Goal: Task Accomplishment & Management: Manage account settings

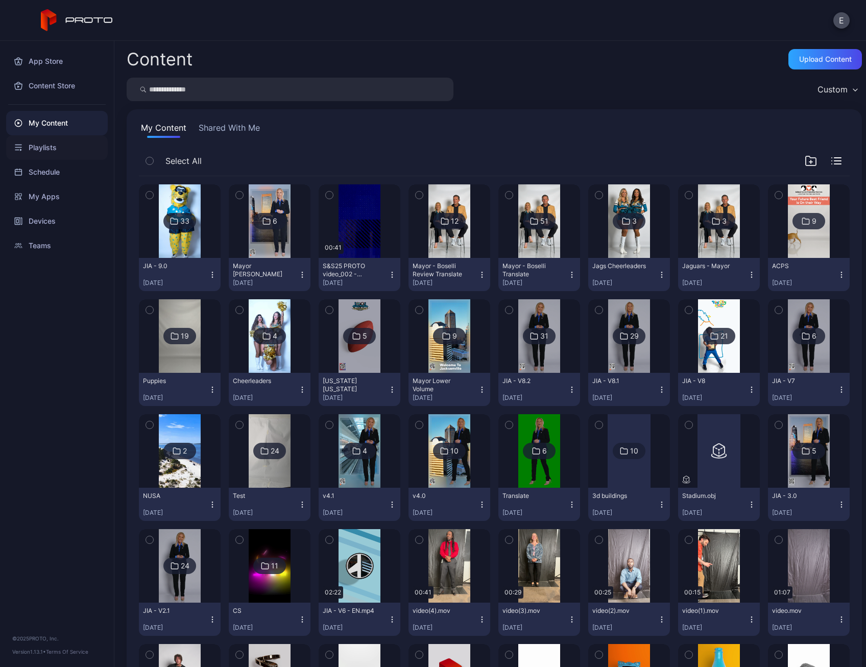
click at [69, 151] on div "Playlists" at bounding box center [57, 147] width 102 height 24
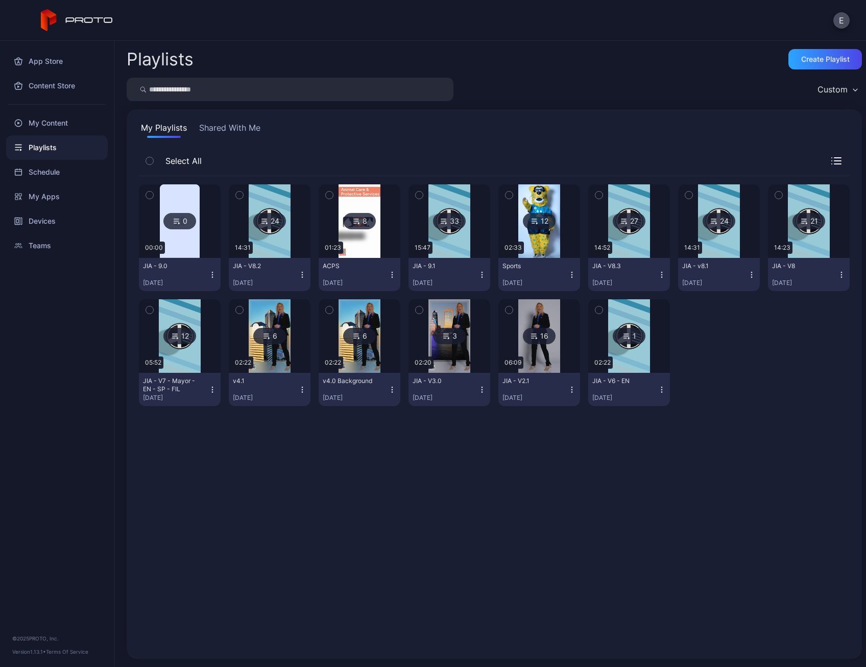
click at [194, 248] on img at bounding box center [180, 220] width 40 height 73
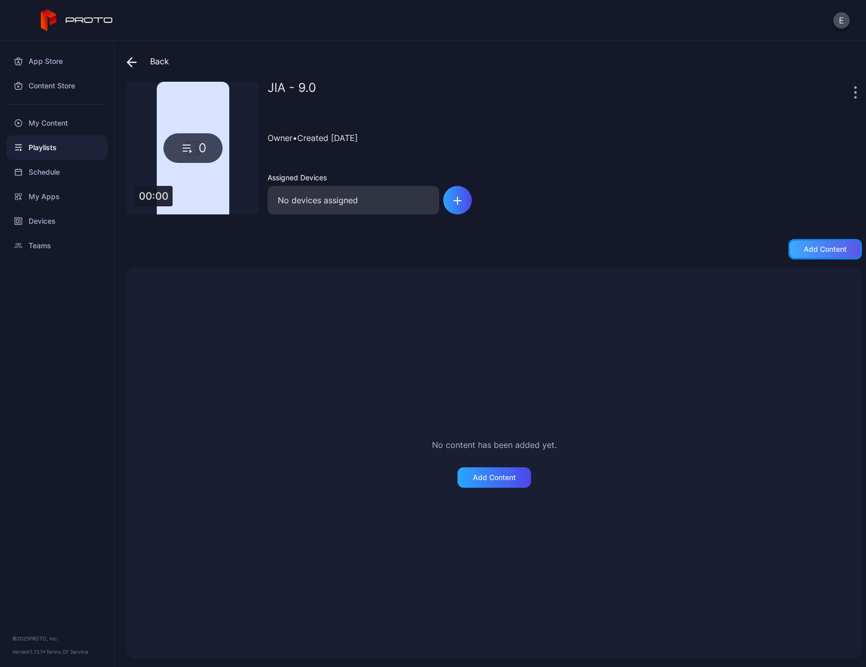
click at [818, 241] on div "Add content" at bounding box center [824, 249] width 73 height 20
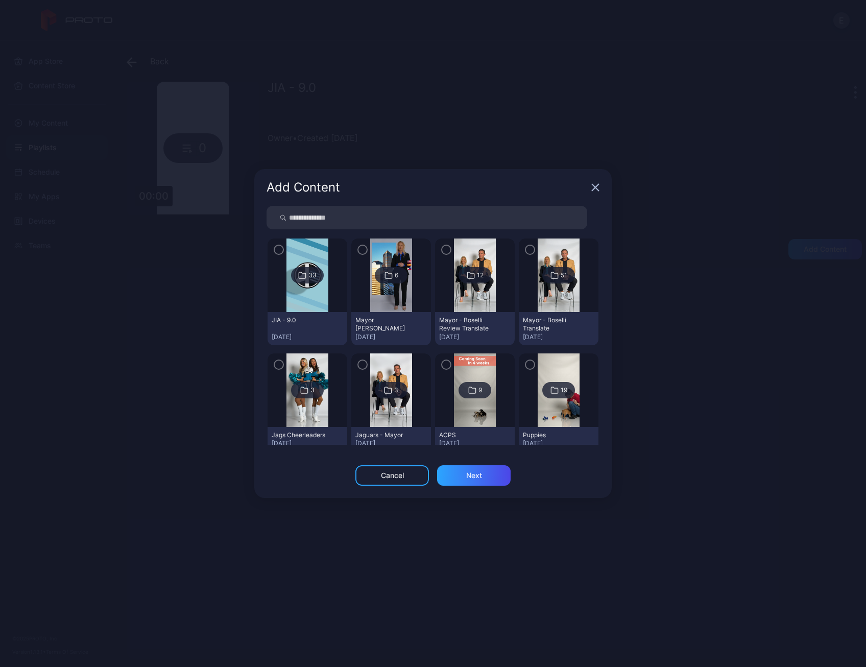
click at [278, 249] on icon "button" at bounding box center [279, 249] width 8 height 11
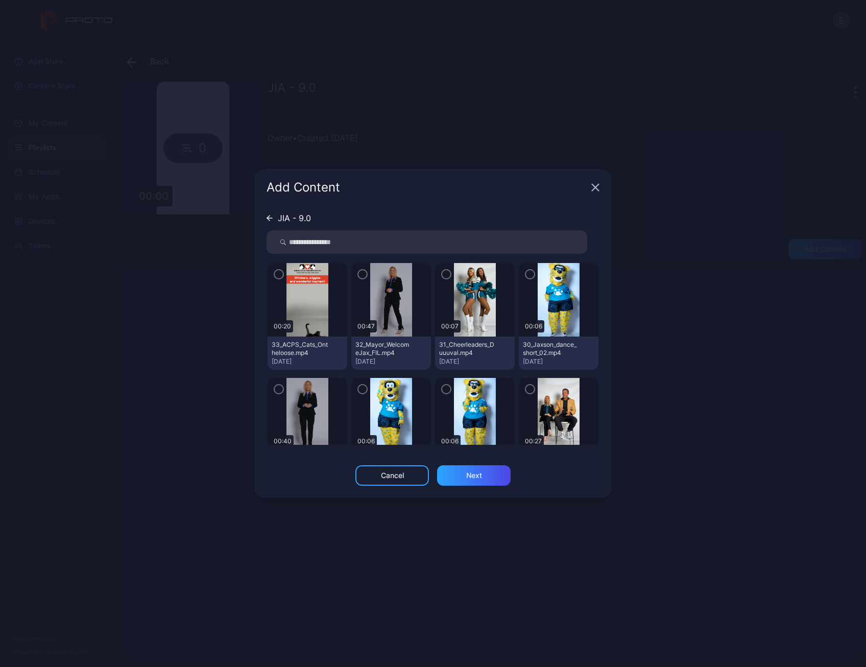
click at [278, 273] on icon "button" at bounding box center [279, 273] width 8 height 11
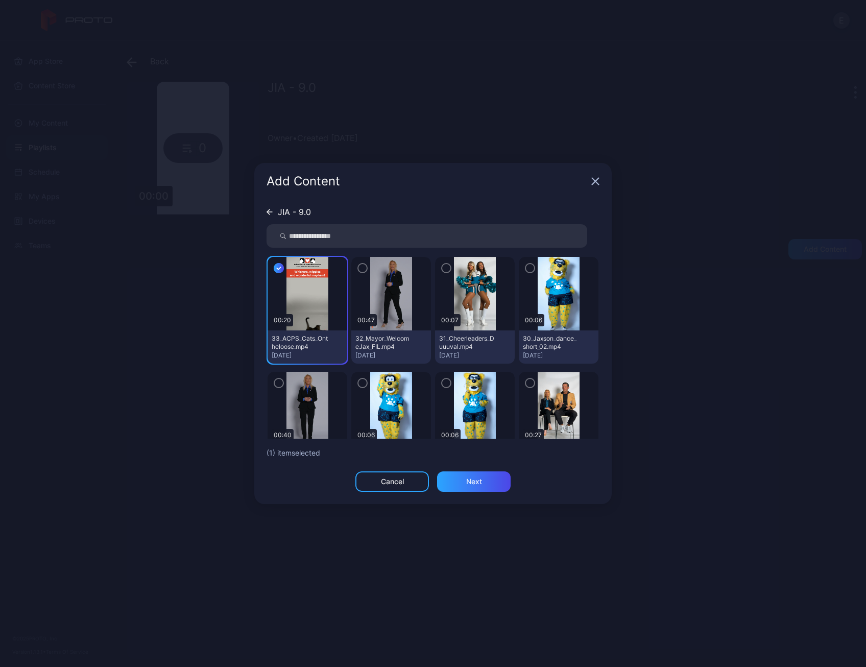
click at [360, 269] on icon "button" at bounding box center [362, 267] width 8 height 11
click at [442, 270] on icon "button" at bounding box center [446, 267] width 8 height 11
click at [528, 268] on icon "button" at bounding box center [529, 268] width 3 height 2
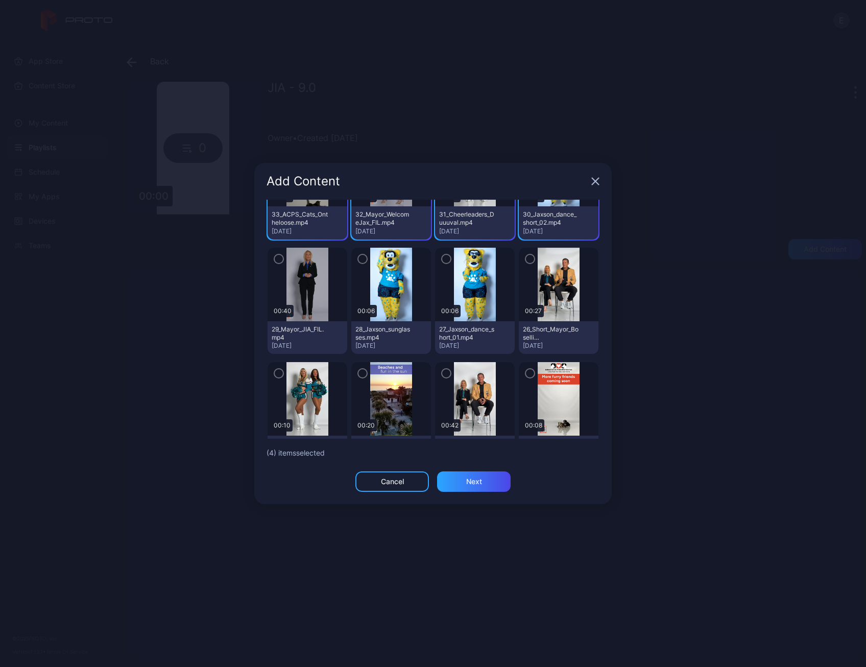
scroll to position [153, 0]
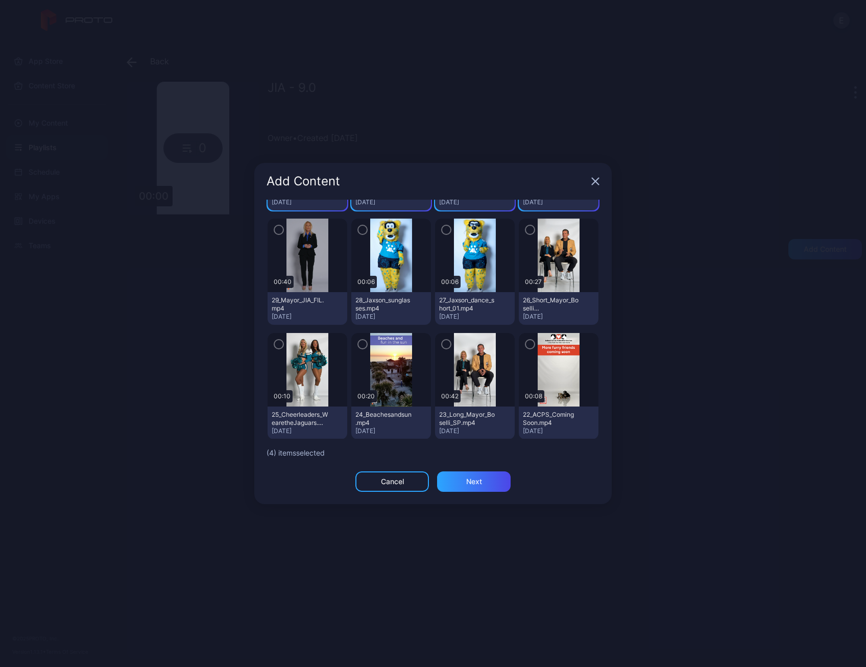
click at [526, 232] on icon "button" at bounding box center [530, 229] width 8 height 11
click at [442, 230] on icon "button" at bounding box center [446, 229] width 8 height 11
click at [362, 230] on icon "button" at bounding box center [362, 229] width 8 height 11
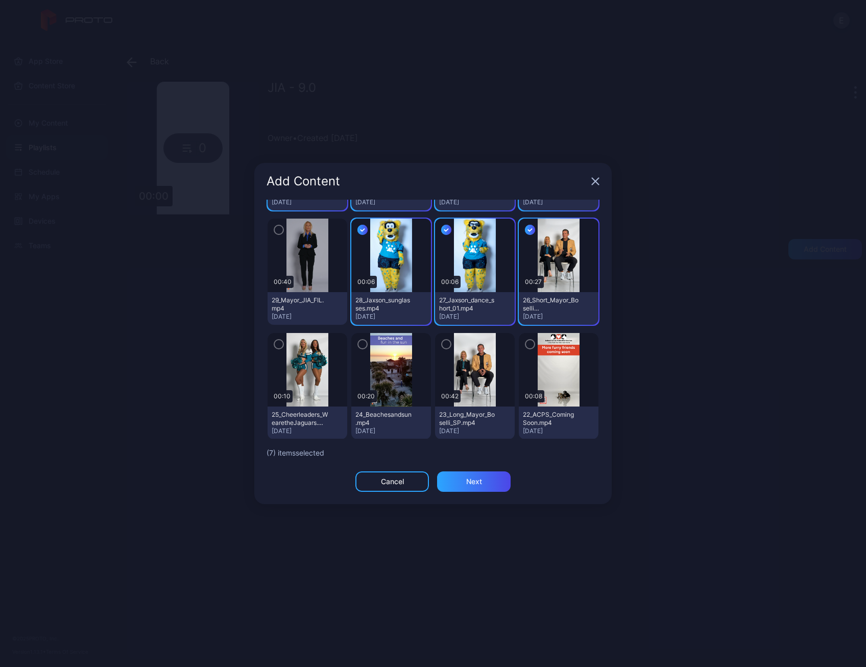
click at [279, 231] on icon "button" at bounding box center [278, 230] width 3 height 2
click at [279, 341] on icon "button" at bounding box center [279, 343] width 8 height 11
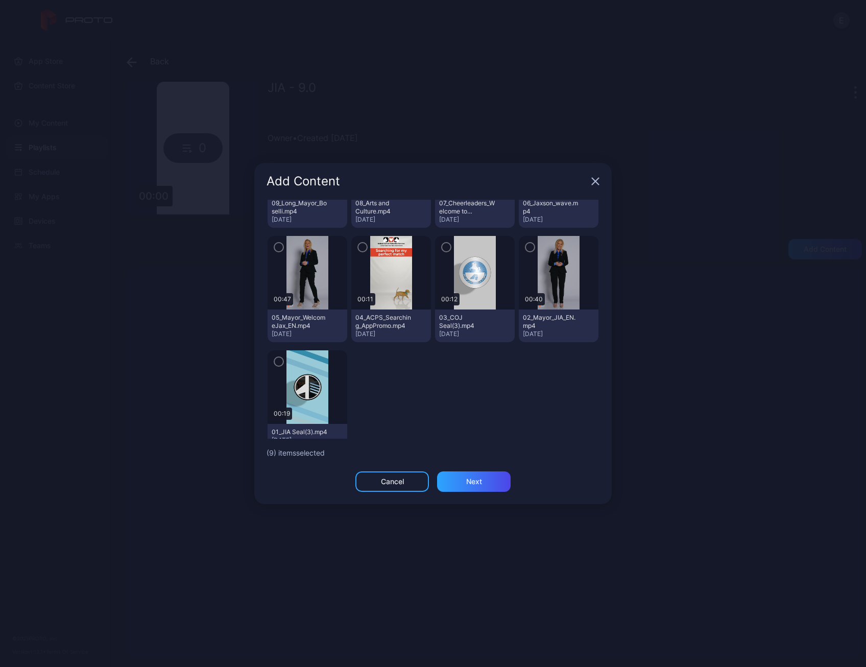
scroll to position [832, 0]
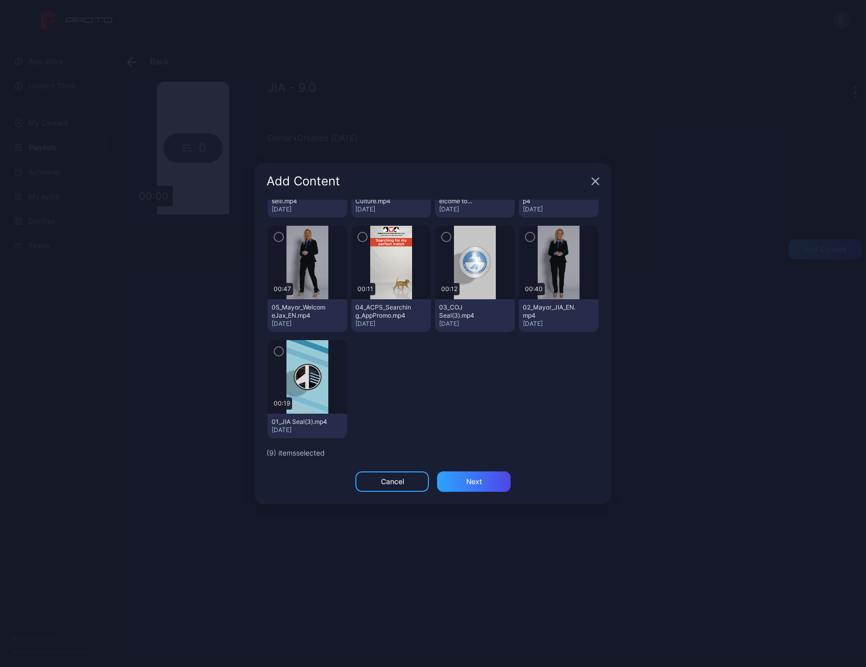
click at [275, 348] on icon "button" at bounding box center [279, 351] width 8 height 11
click at [519, 240] on div at bounding box center [559, 262] width 80 height 73
click at [442, 233] on icon "button" at bounding box center [446, 236] width 8 height 11
click at [526, 233] on icon "button" at bounding box center [530, 236] width 8 height 11
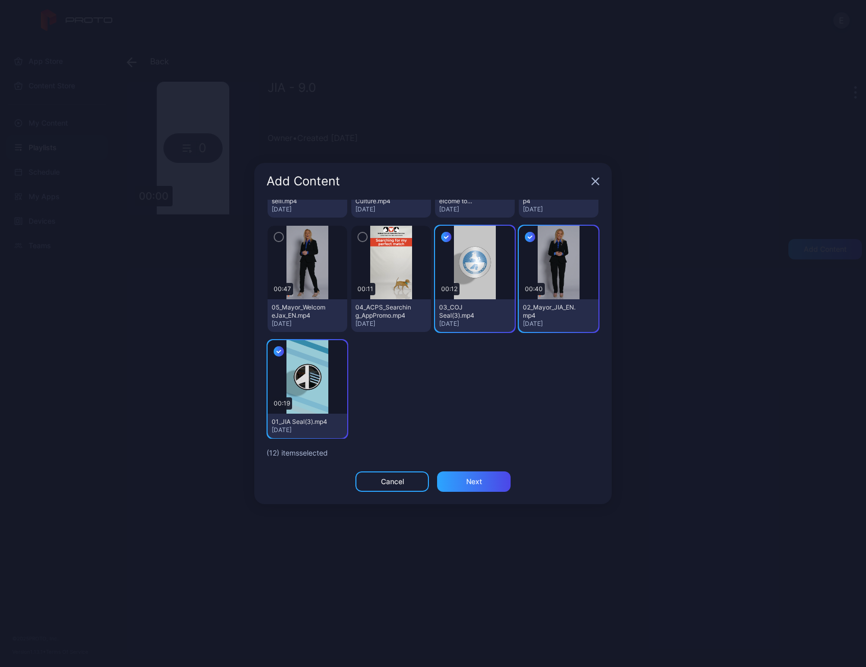
click at [358, 233] on icon "button" at bounding box center [362, 236] width 8 height 11
click at [280, 237] on icon "button" at bounding box center [279, 236] width 8 height 11
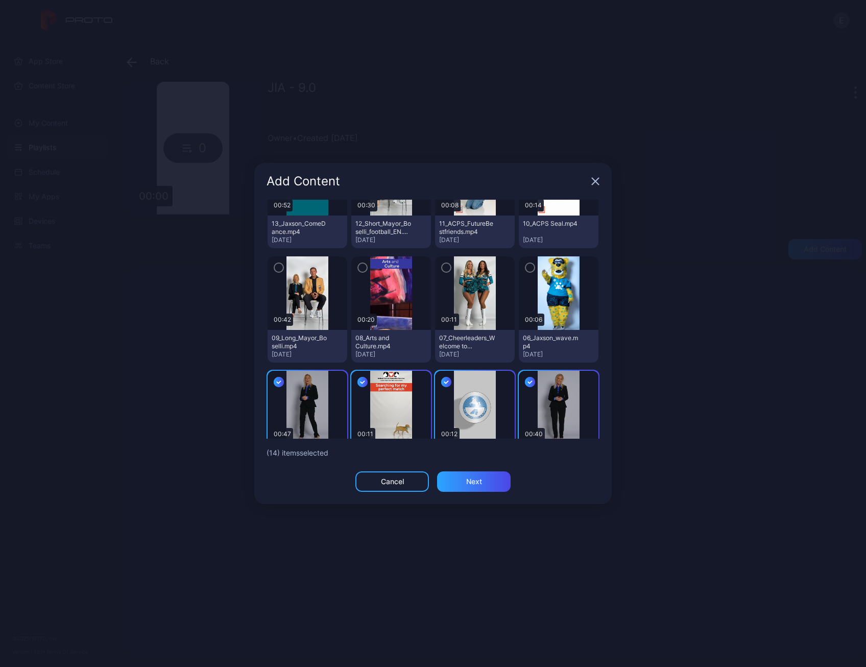
scroll to position [679, 0]
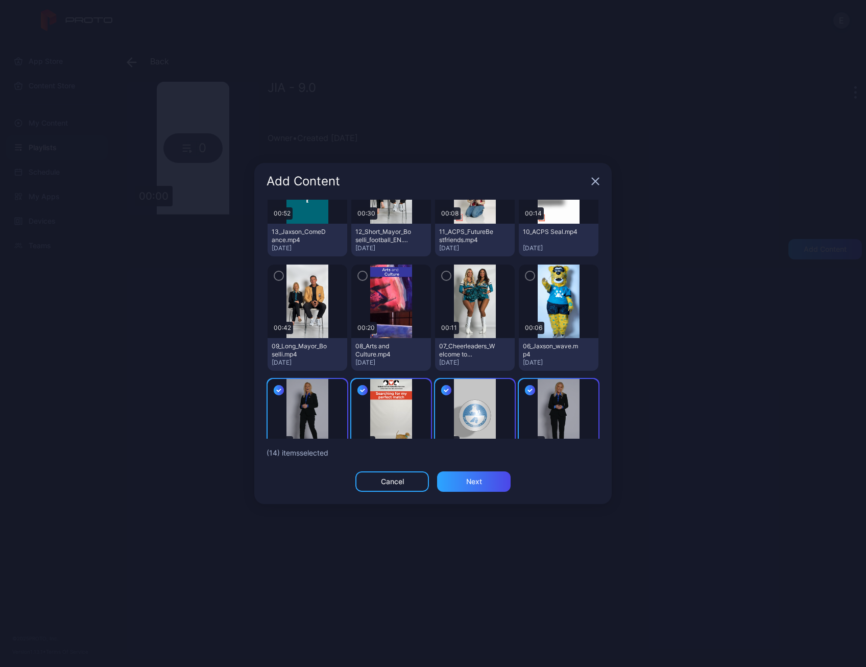
click at [280, 271] on icon "button" at bounding box center [279, 275] width 8 height 11
click at [359, 277] on icon "button" at bounding box center [362, 275] width 8 height 11
click at [442, 273] on icon "button" at bounding box center [446, 275] width 8 height 11
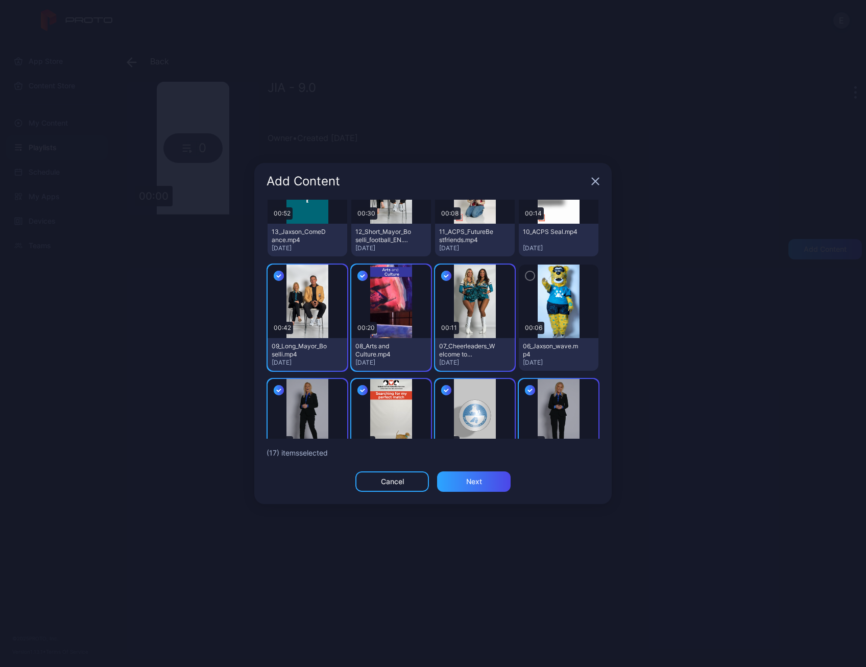
click at [526, 276] on icon "button" at bounding box center [530, 275] width 8 height 11
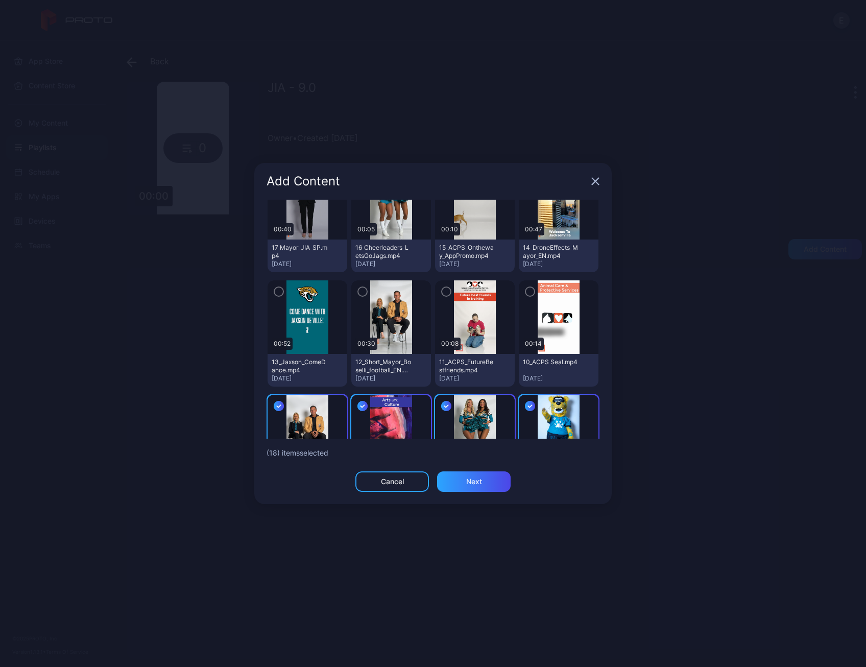
scroll to position [475, 0]
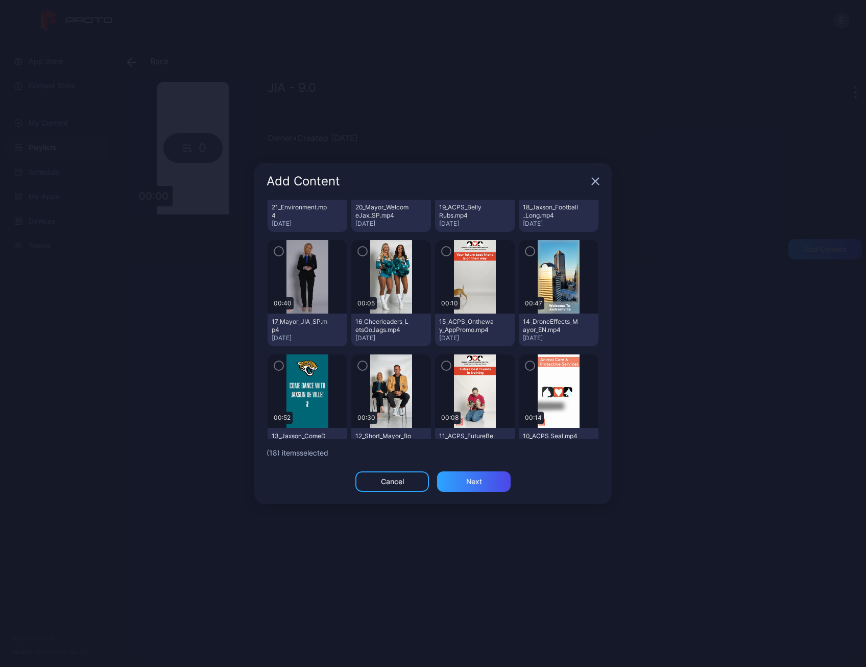
drag, startPoint x: 522, startPoint y: 364, endPoint x: 465, endPoint y: 368, distance: 56.8
click at [526, 364] on icon "button" at bounding box center [530, 365] width 8 height 11
click at [442, 367] on icon "button" at bounding box center [446, 365] width 8 height 11
click at [358, 366] on icon "button" at bounding box center [362, 365] width 8 height 11
click at [277, 366] on icon "button" at bounding box center [279, 365] width 8 height 11
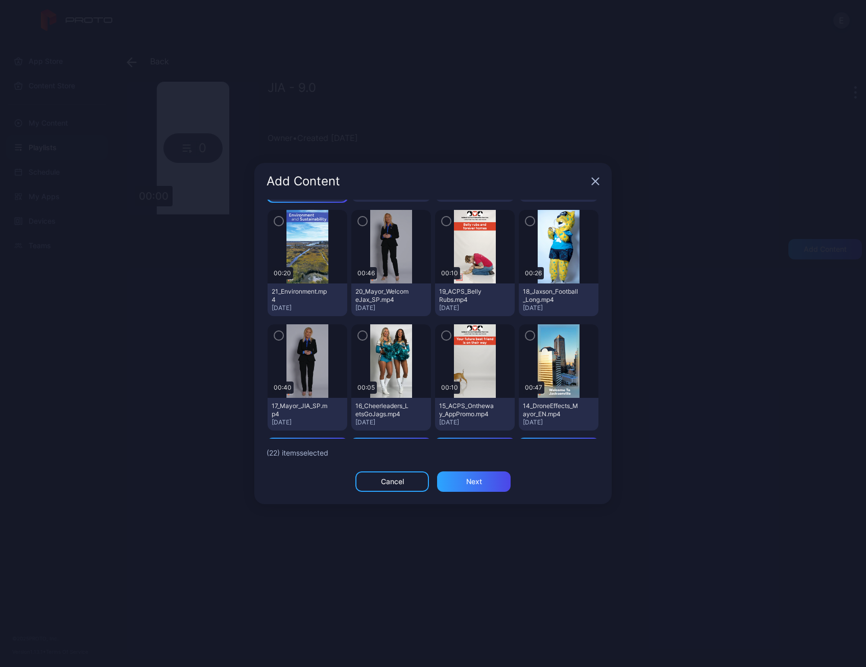
scroll to position [373, 0]
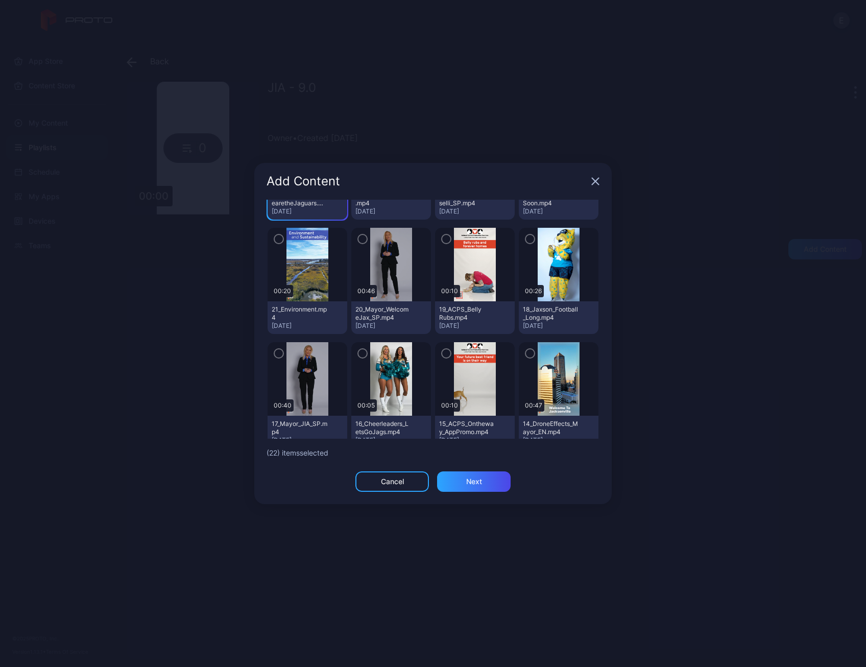
click at [281, 349] on icon "button" at bounding box center [279, 353] width 8 height 11
click at [282, 242] on icon "button" at bounding box center [279, 238] width 8 height 11
click at [364, 241] on div at bounding box center [391, 264] width 80 height 73
click at [358, 239] on icon "button" at bounding box center [362, 238] width 8 height 11
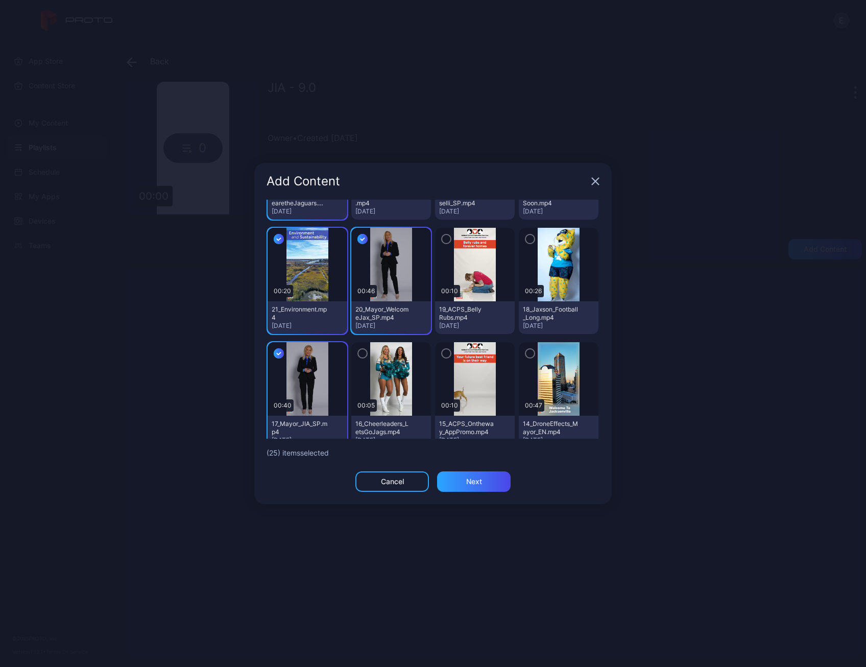
click at [361, 352] on icon "button" at bounding box center [362, 353] width 8 height 11
click at [441, 354] on div "button" at bounding box center [446, 353] width 10 height 10
click at [525, 349] on button "button" at bounding box center [530, 353] width 10 height 10
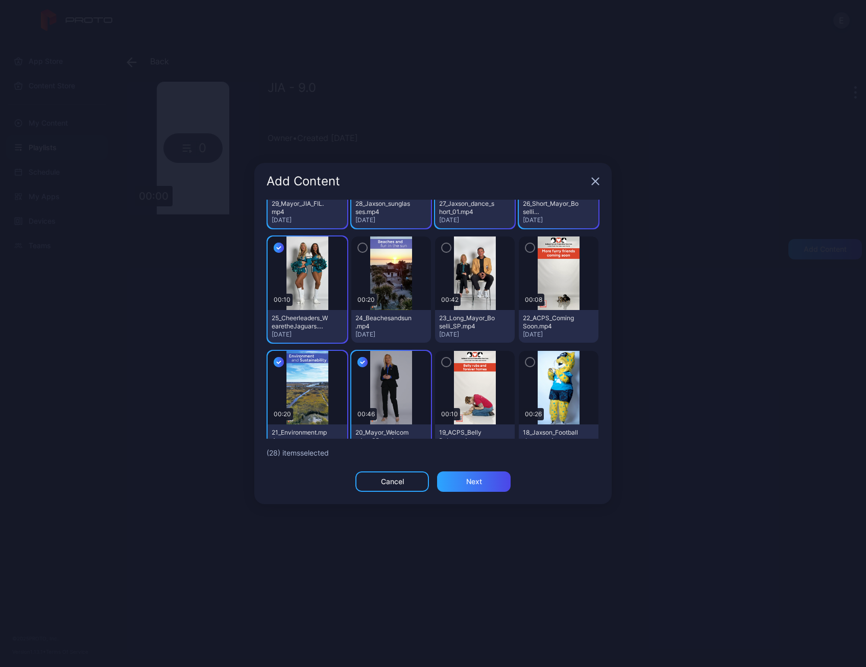
scroll to position [219, 0]
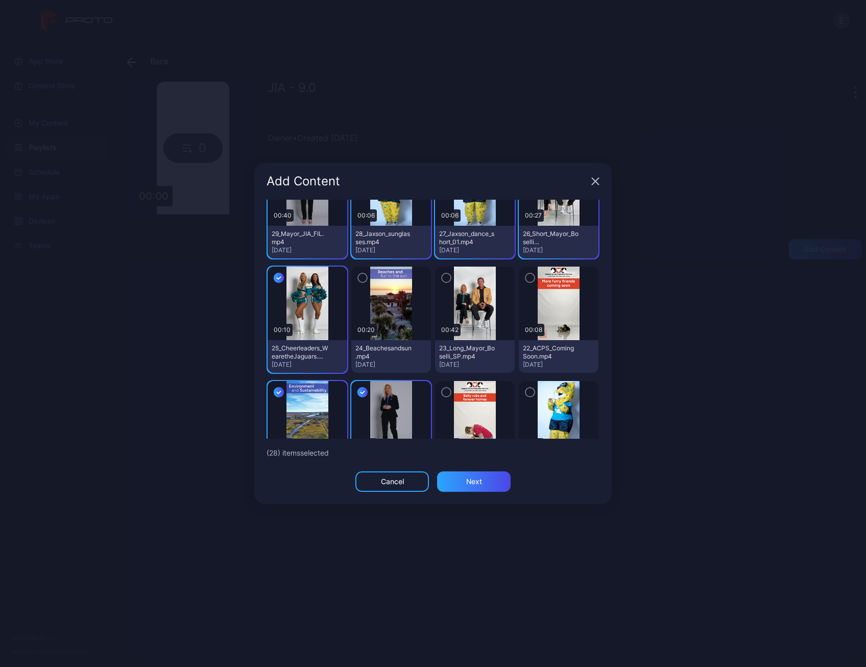
drag, startPoint x: 521, startPoint y: 388, endPoint x: 503, endPoint y: 388, distance: 17.9
click at [526, 388] on icon "button" at bounding box center [530, 391] width 8 height 11
click at [442, 391] on icon "button" at bounding box center [446, 391] width 8 height 11
drag, startPoint x: 442, startPoint y: 280, endPoint x: 505, endPoint y: 280, distance: 63.3
click at [443, 280] on icon "button" at bounding box center [446, 277] width 8 height 11
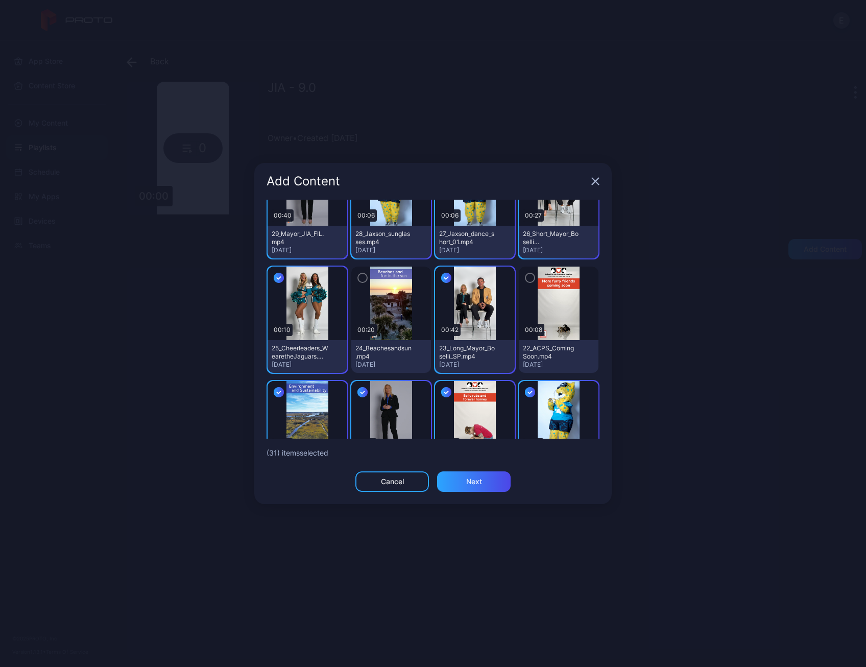
click at [526, 278] on icon "button" at bounding box center [530, 277] width 8 height 11
click at [358, 277] on icon "button" at bounding box center [362, 277] width 8 height 11
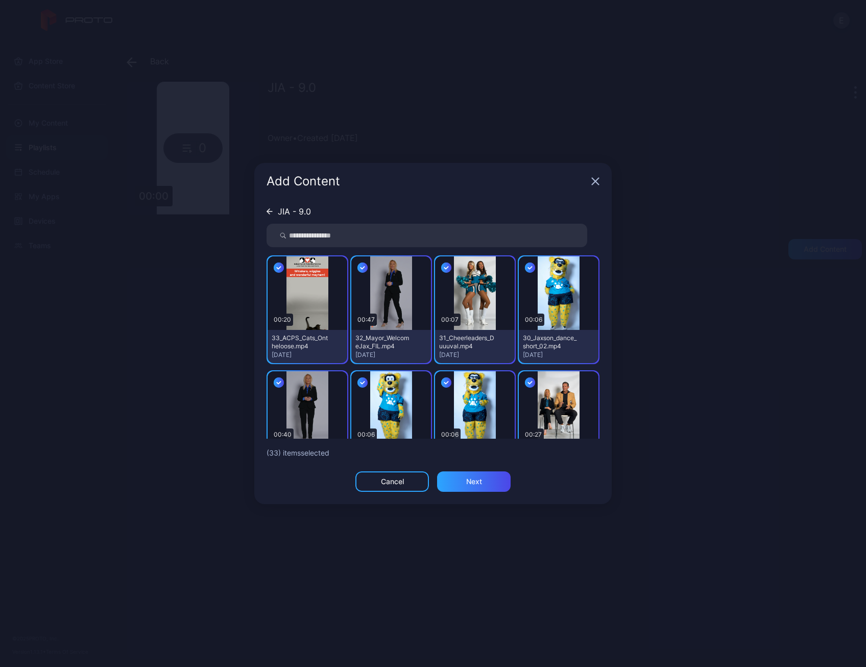
scroll to position [0, 0]
click at [475, 475] on div "Next" at bounding box center [473, 481] width 73 height 20
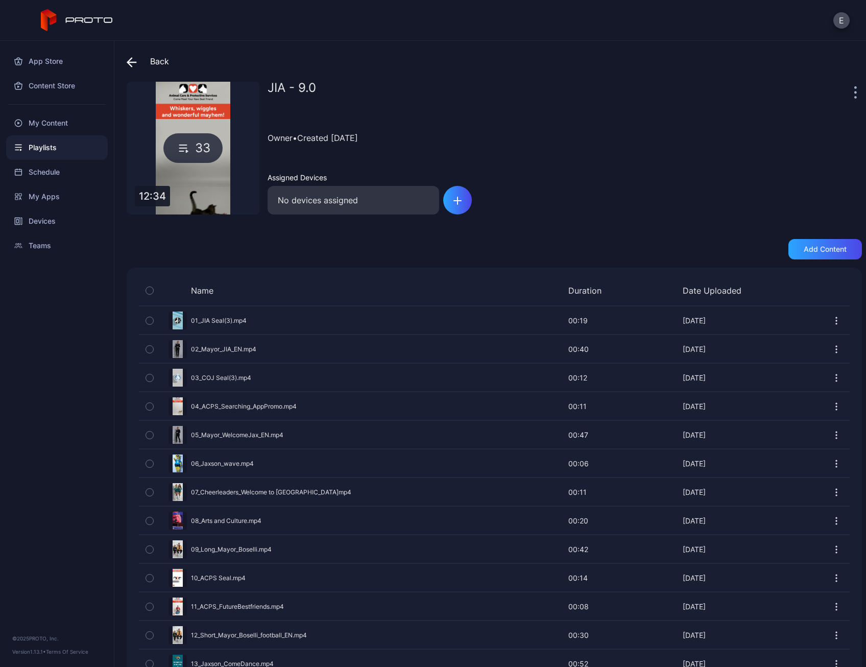
click at [836, 92] on div "JIA - 9.0" at bounding box center [559, 92] width 584 height 20
click at [851, 91] on div at bounding box center [856, 92] width 10 height 20
click at [851, 92] on div at bounding box center [856, 92] width 10 height 20
click at [851, 93] on div at bounding box center [856, 92] width 10 height 20
click at [854, 93] on icon "button" at bounding box center [855, 92] width 3 height 12
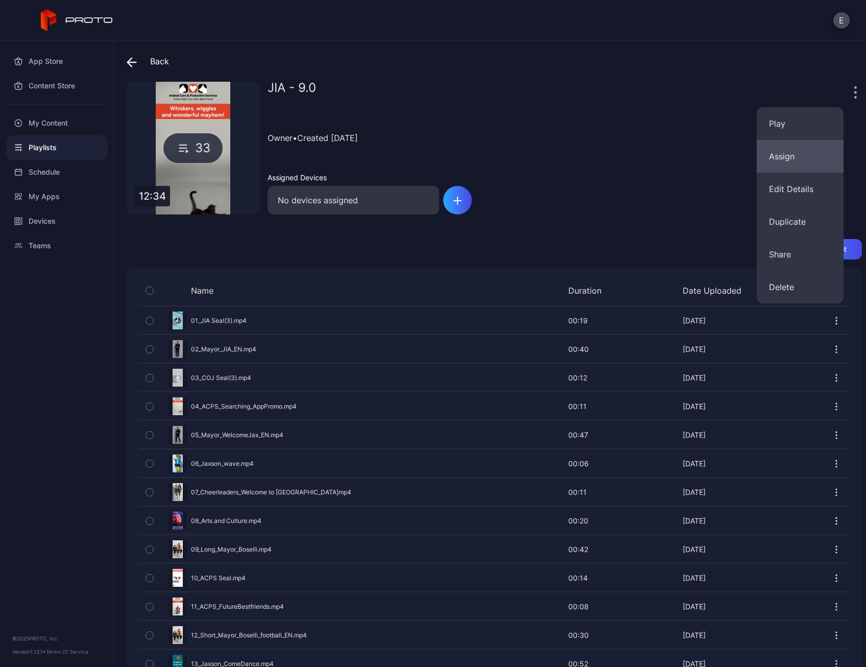
click at [803, 153] on button "Assign" at bounding box center [799, 156] width 87 height 33
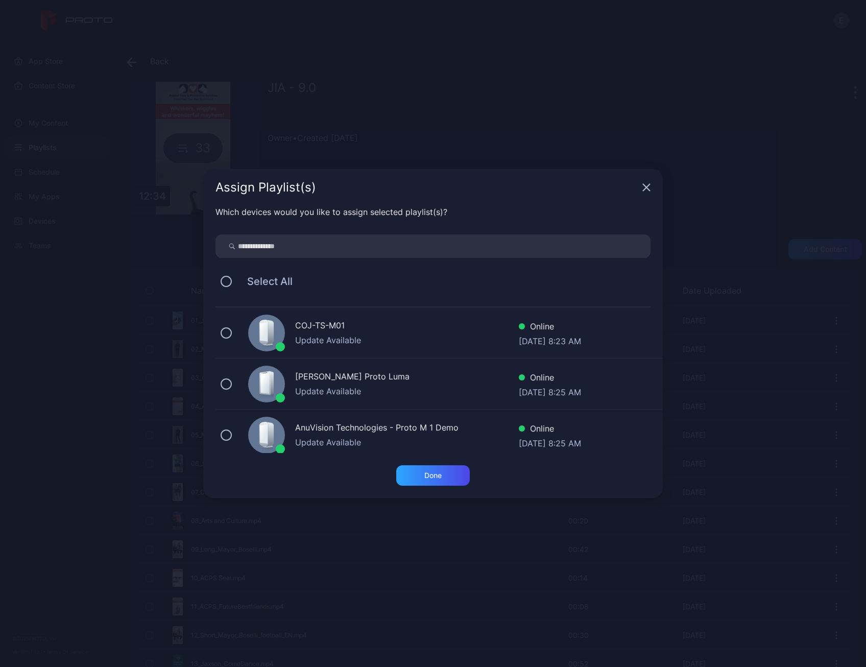
click at [332, 334] on div "Update Available" at bounding box center [407, 340] width 224 height 12
click at [436, 477] on div "Done" at bounding box center [432, 475] width 17 height 8
